Goal: Find specific page/section: Find specific page/section

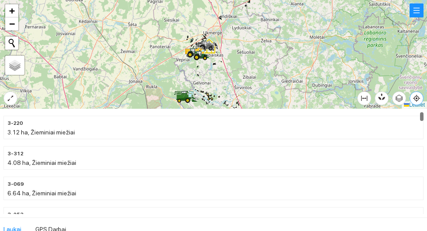
click at [420, 97] on icon "aim" at bounding box center [416, 98] width 7 height 7
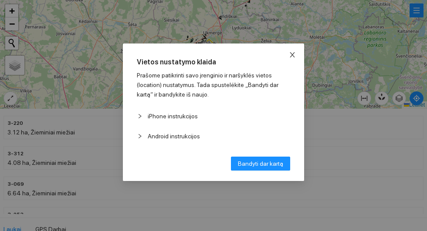
click at [295, 54] on icon "close" at bounding box center [292, 54] width 5 height 5
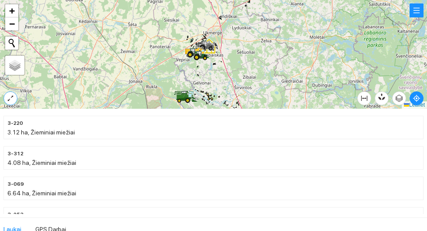
click at [8, 99] on icon "expand-alt" at bounding box center [10, 98] width 7 height 7
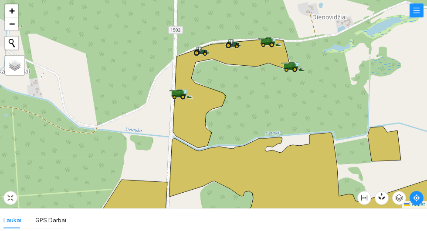
click at [197, 112] on icon at bounding box center [231, 93] width 117 height 109
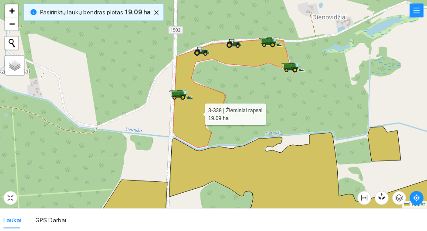
scroll to position [2404, 0]
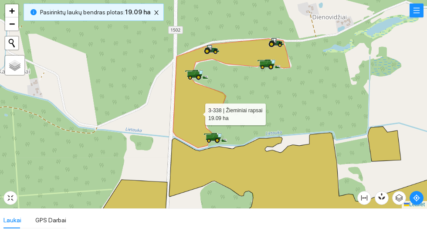
scroll to position [2404, 0]
